Goal: Task Accomplishment & Management: Use online tool/utility

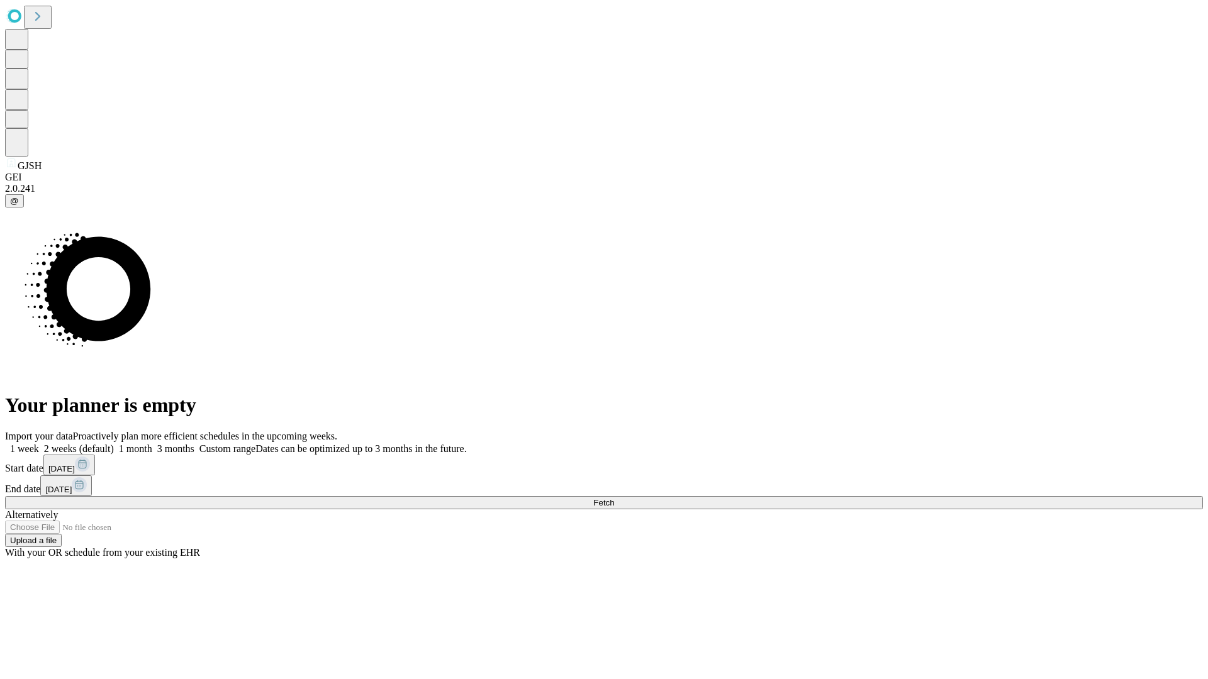
click at [614, 498] on span "Fetch" at bounding box center [603, 502] width 21 height 9
